Goal: Transaction & Acquisition: Purchase product/service

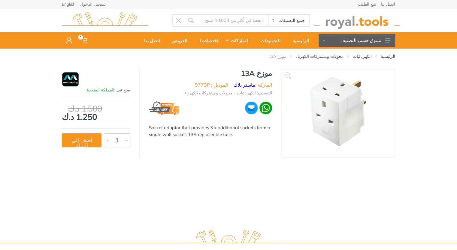
click at [315, 112] on img at bounding box center [338, 114] width 76 height 76
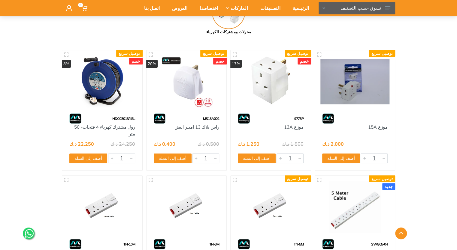
scroll to position [90, 0]
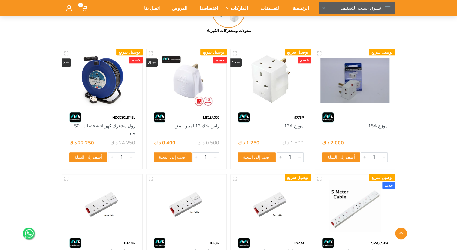
click at [361, 95] on img at bounding box center [354, 81] width 69 height 52
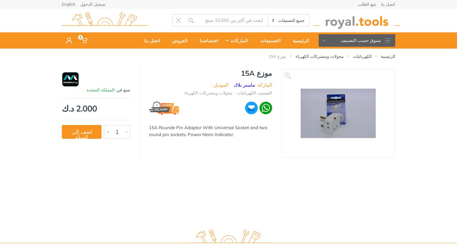
click at [346, 117] on img at bounding box center [337, 113] width 75 height 49
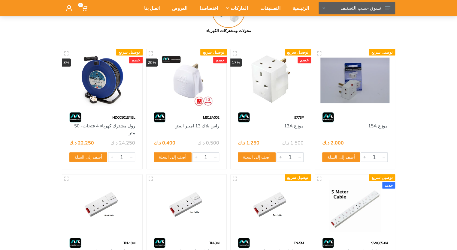
click at [275, 87] on img at bounding box center [270, 81] width 69 height 52
